Goal: Navigation & Orientation: Find specific page/section

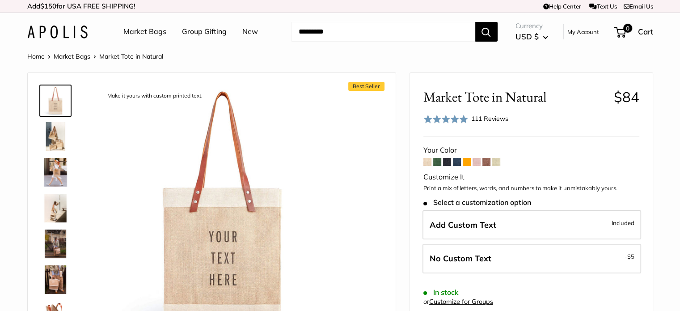
drag, startPoint x: 0, startPoint y: 0, endPoint x: 157, endPoint y: 32, distance: 160.2
click at [157, 32] on link "Market Bags" at bounding box center [144, 31] width 43 height 13
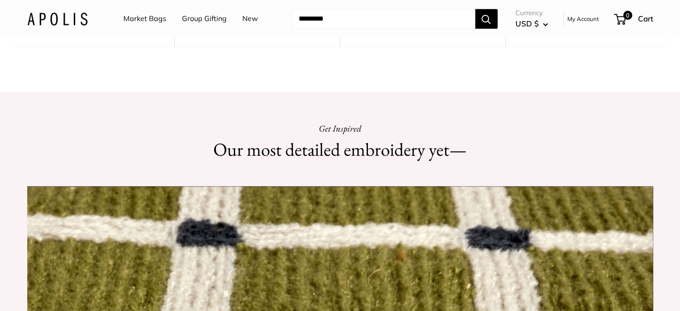
scroll to position [699, 0]
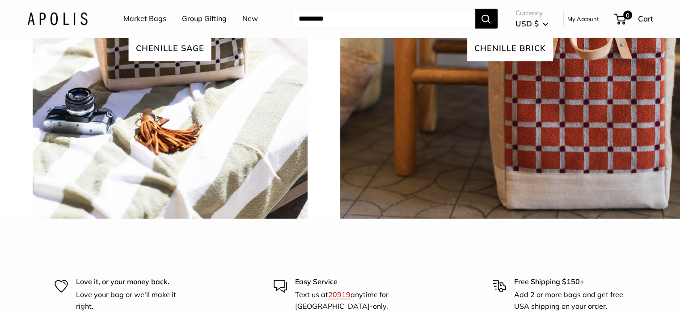
scroll to position [2112, 0]
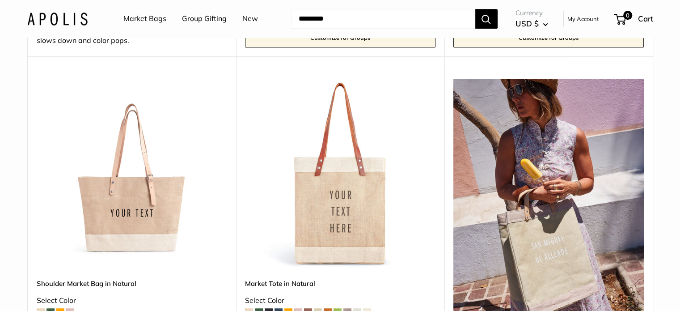
scroll to position [458, 0]
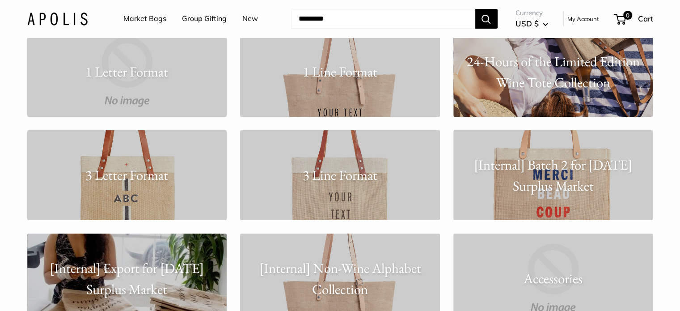
scroll to position [93, 0]
click at [352, 101] on link "1 Line Format" at bounding box center [340, 72] width 200 height 90
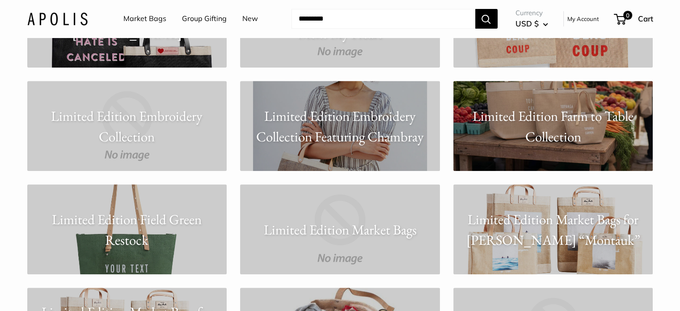
scroll to position [3757, 0]
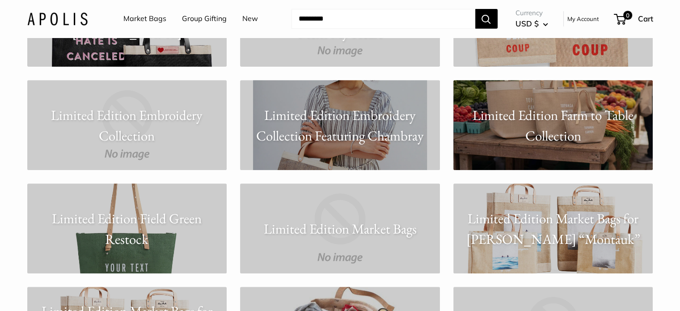
click at [532, 128] on p "Limited Edition Farm to Table Collection" at bounding box center [553, 125] width 200 height 42
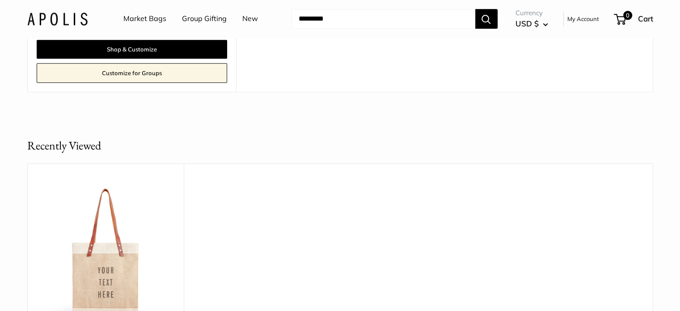
scroll to position [997, 0]
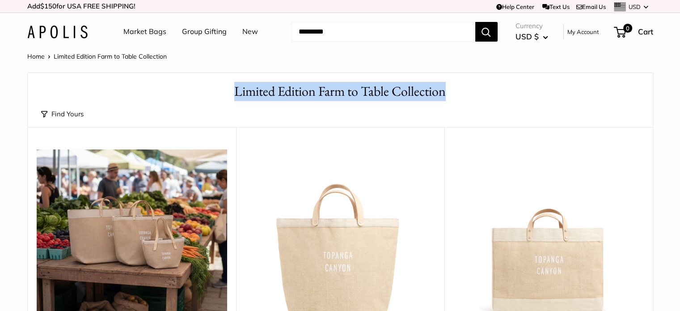
drag, startPoint x: 232, startPoint y: 89, endPoint x: 480, endPoint y: 92, distance: 247.7
click at [480, 92] on h1 "Limited Edition Farm to Table Collection" at bounding box center [340, 91] width 598 height 19
copy h1 "Limited Edition Farm to Table Collection"
